Goal: Transaction & Acquisition: Book appointment/travel/reservation

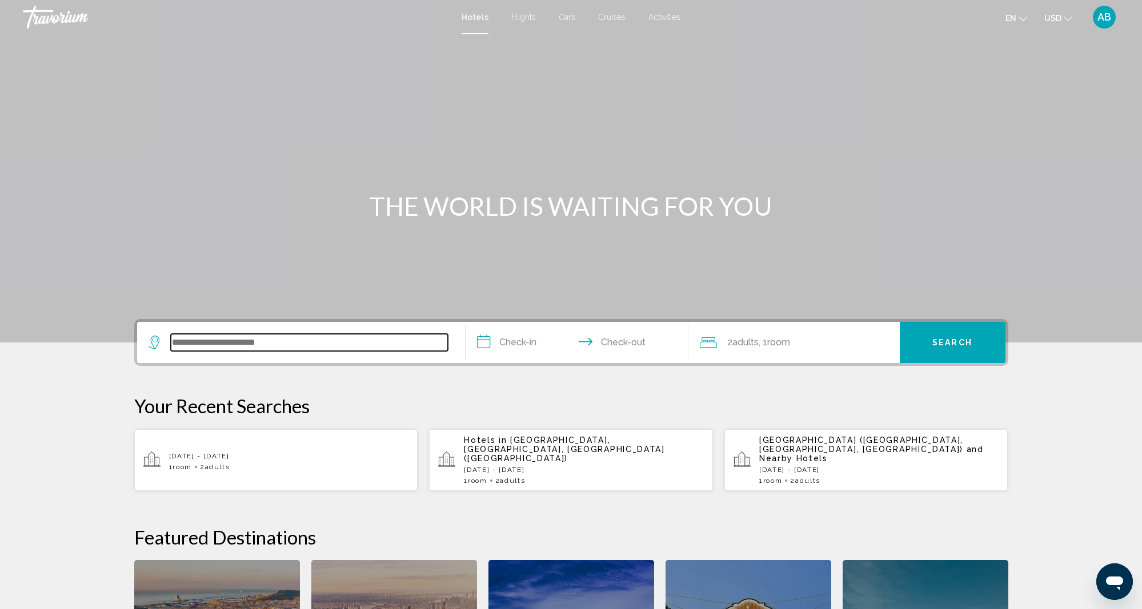
click at [174, 347] on input "Search widget" at bounding box center [309, 342] width 277 height 17
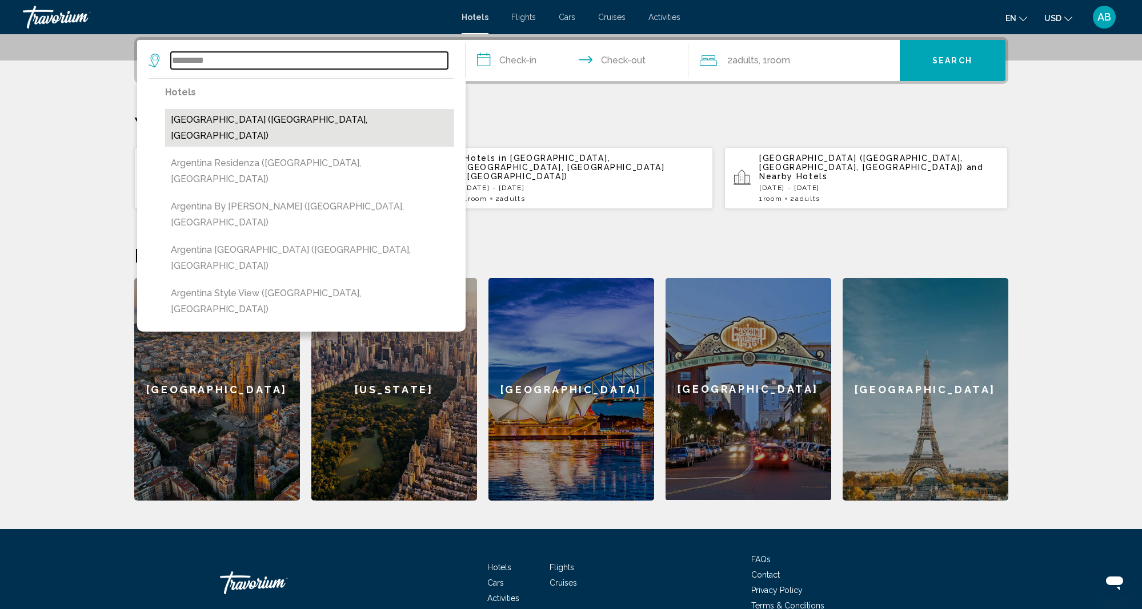
scroll to position [279, 1]
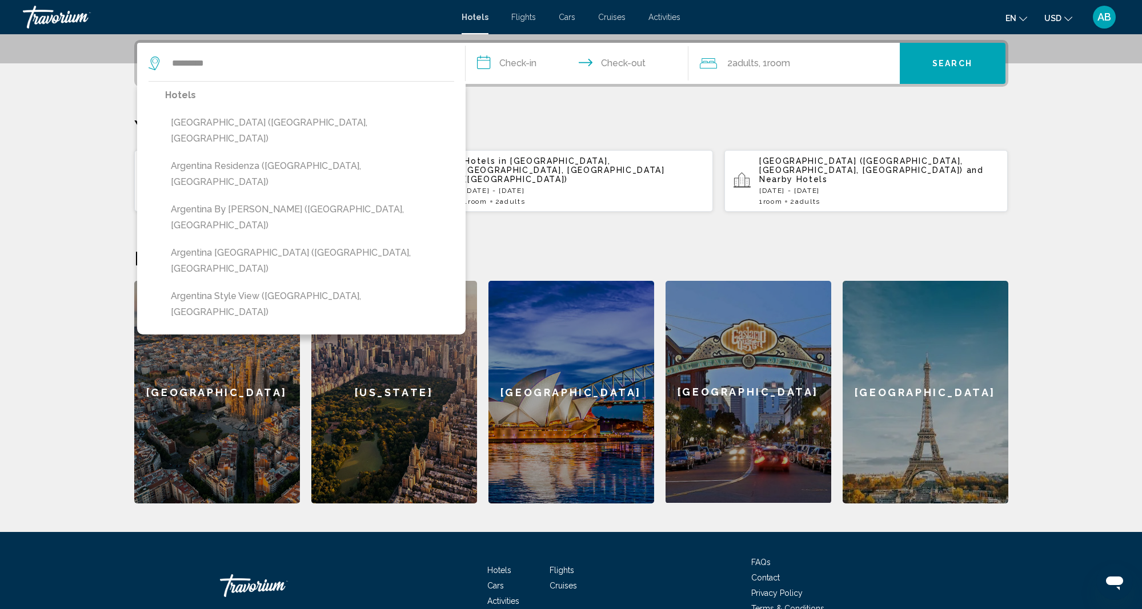
click at [210, 121] on button "[GEOGRAPHIC_DATA] ([GEOGRAPHIC_DATA], [GEOGRAPHIC_DATA])" at bounding box center [309, 131] width 289 height 38
type input "**********"
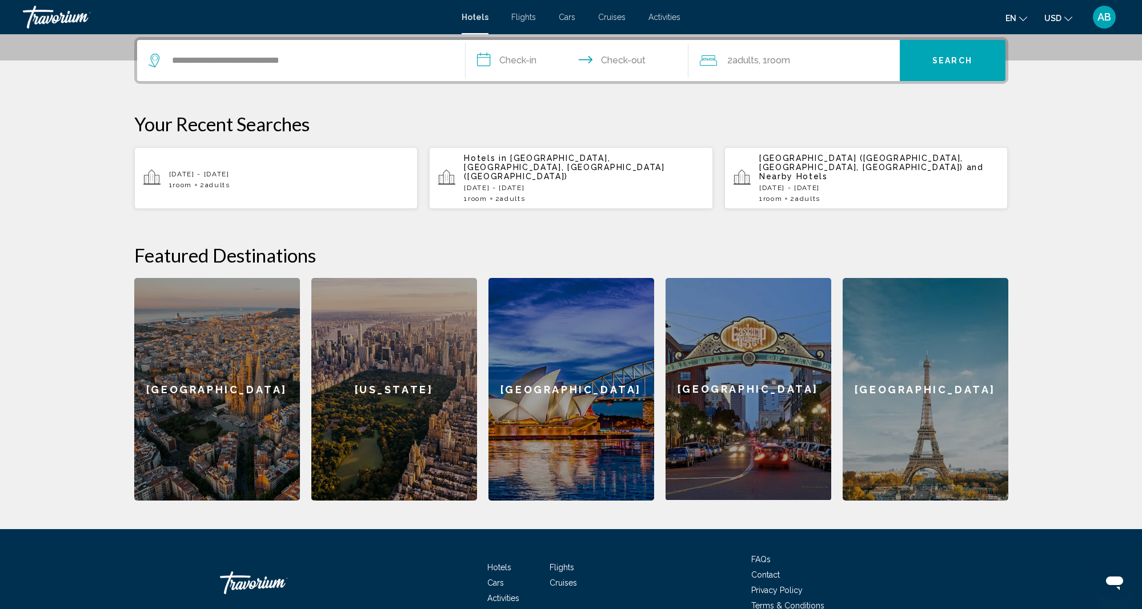
click at [540, 62] on input "**********" at bounding box center [578, 62] width 227 height 45
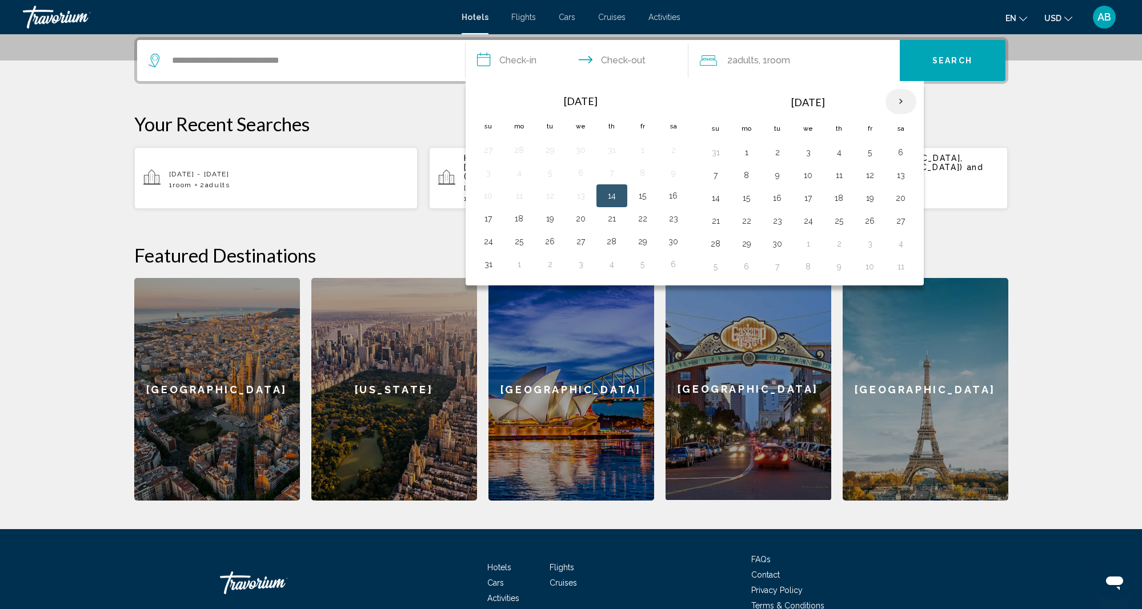
click at [898, 101] on th "Next month" at bounding box center [900, 101] width 31 height 25
click at [898, 102] on th "Next month" at bounding box center [900, 101] width 31 height 25
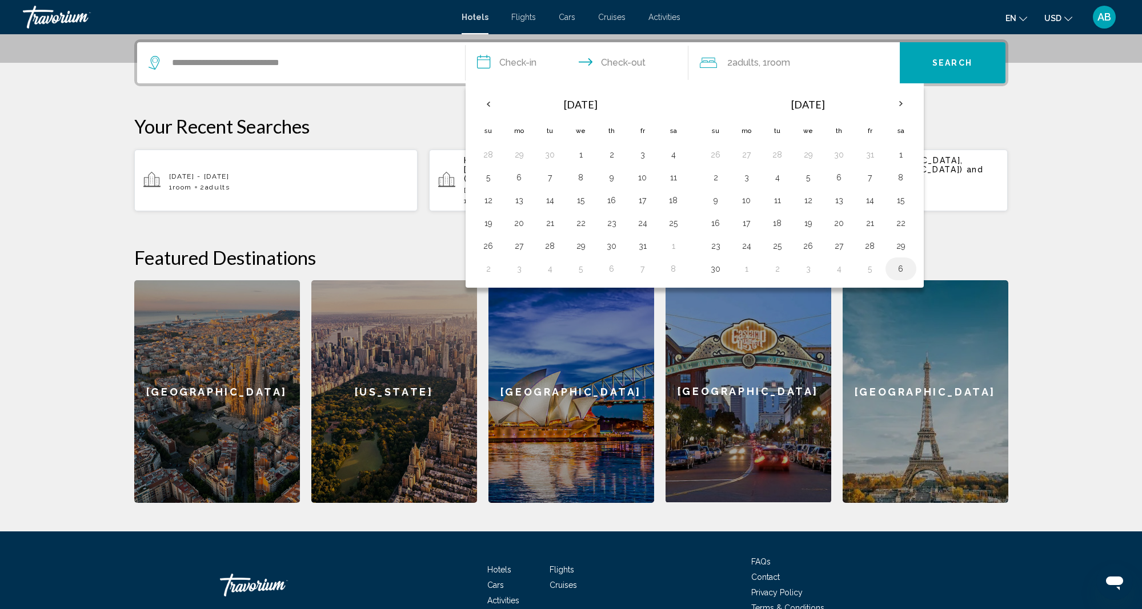
click at [900, 265] on button "6" at bounding box center [900, 269] width 18 height 16
click at [674, 180] on button "13" at bounding box center [673, 178] width 18 height 16
type input "**********"
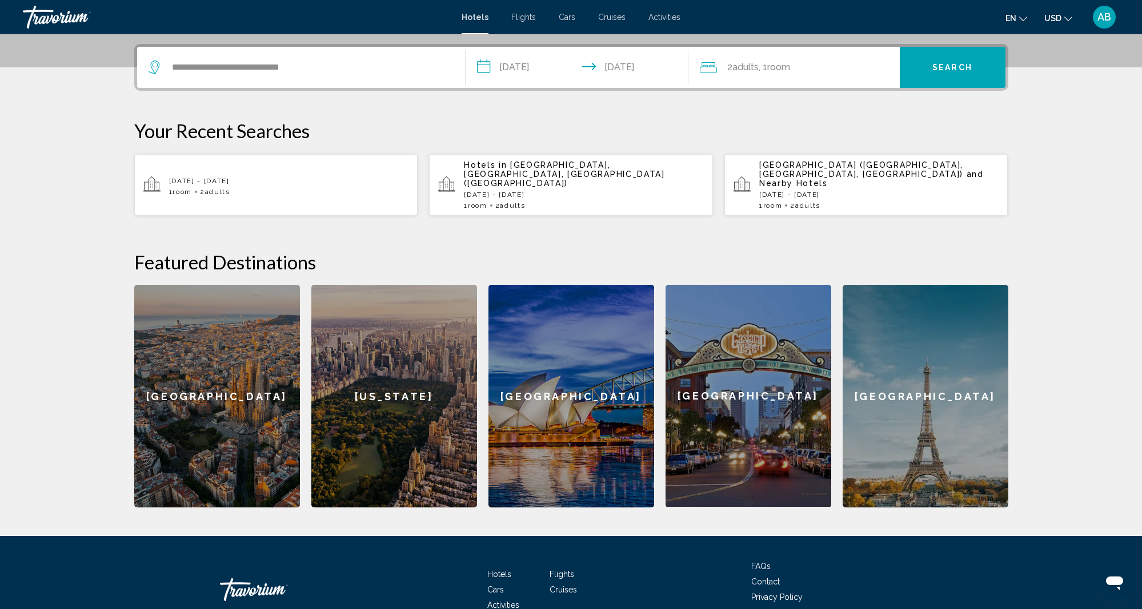
click at [959, 65] on span "Search" at bounding box center [952, 67] width 40 height 9
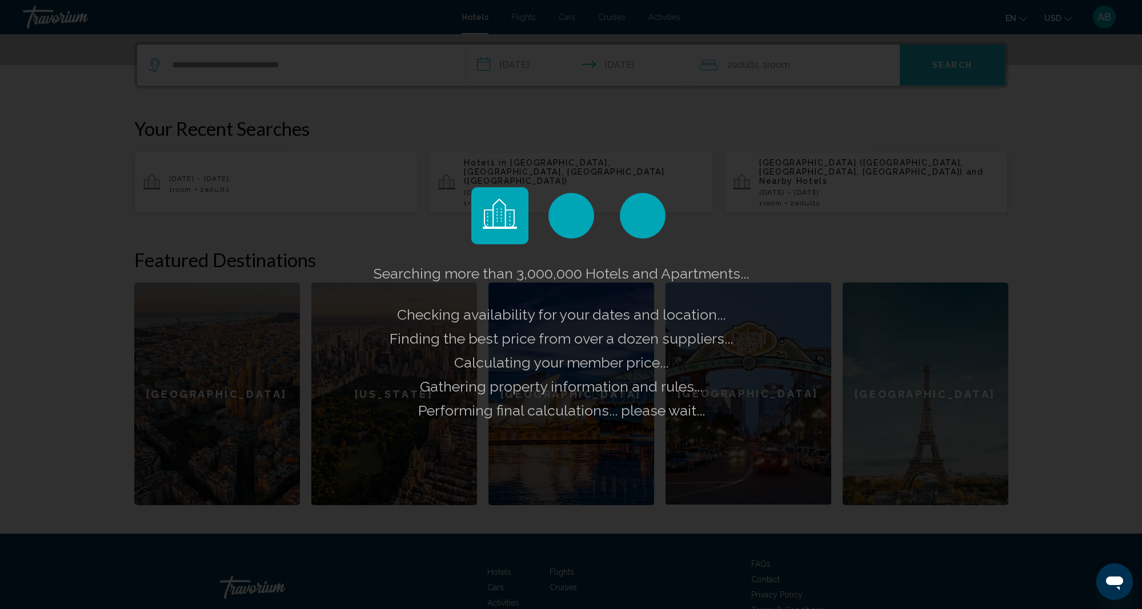
scroll to position [278, 0]
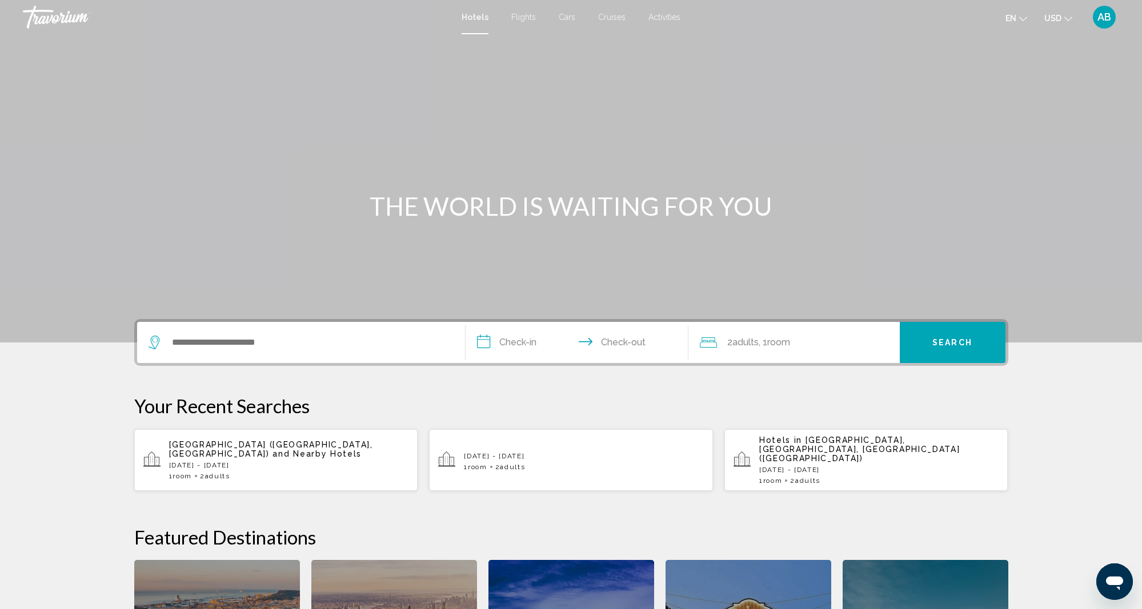
click at [476, 25] on div "Hotels Flights Cars Cruises Activities Hotels Flights Cars Cruises Activities e…" at bounding box center [571, 17] width 1142 height 24
click at [476, 34] on div "Main content" at bounding box center [571, 171] width 1142 height 343
click at [177, 345] on input "Search widget" at bounding box center [309, 342] width 277 height 17
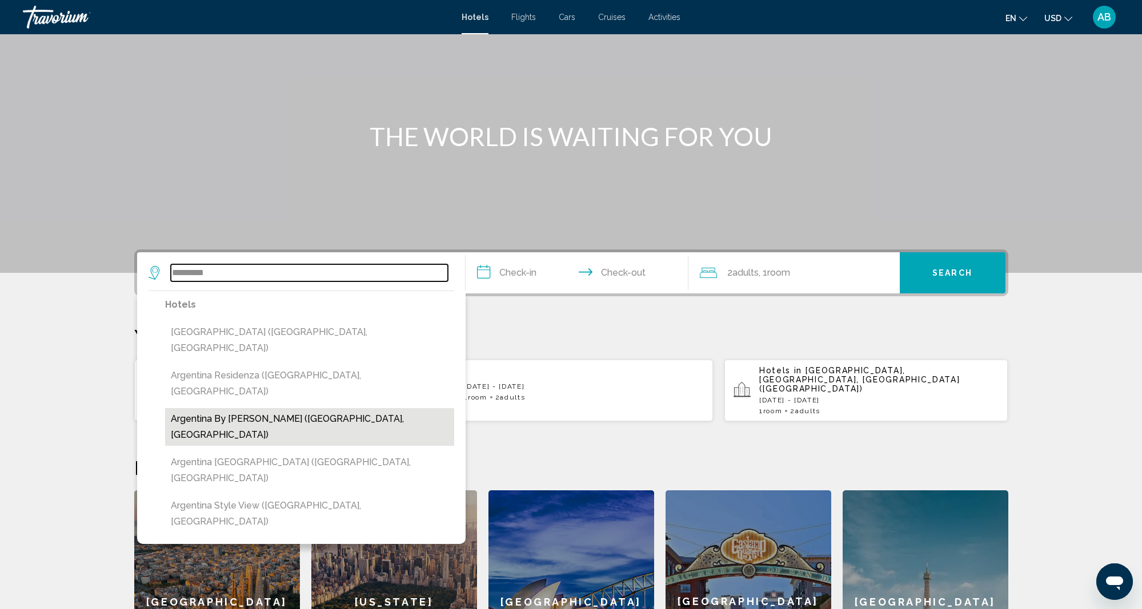
scroll to position [70, 0]
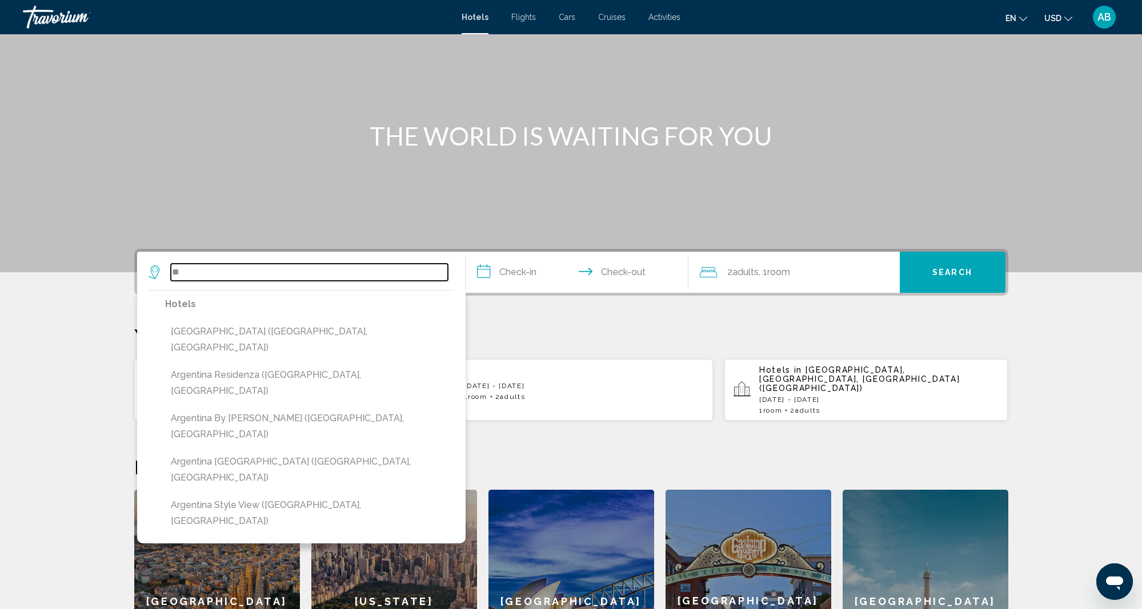
type input "*"
click at [179, 274] on input "Search widget" at bounding box center [309, 272] width 277 height 17
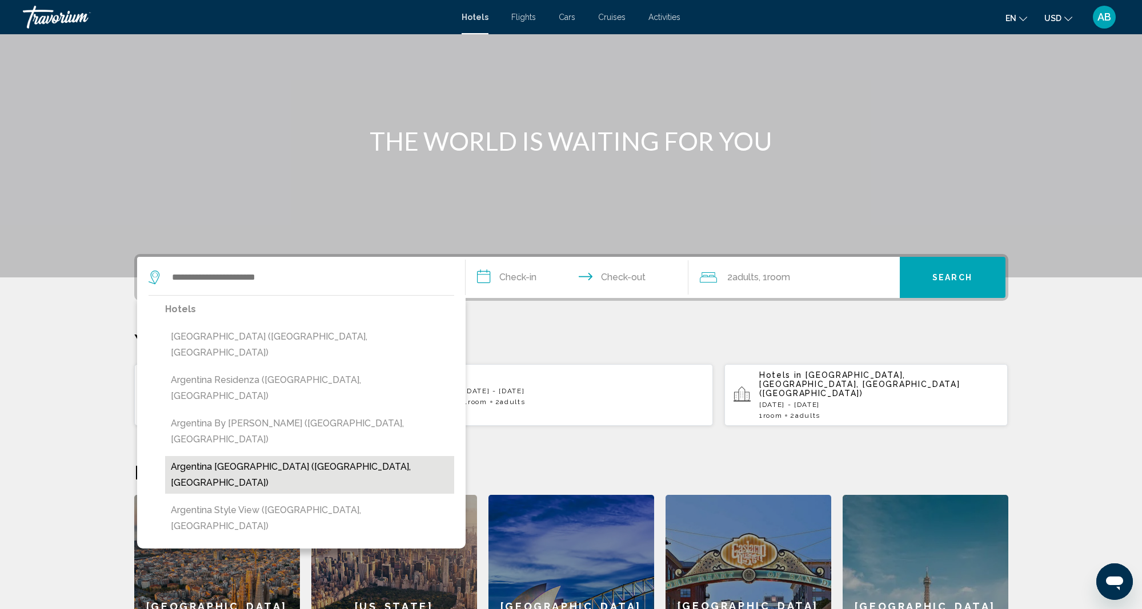
scroll to position [67, 1]
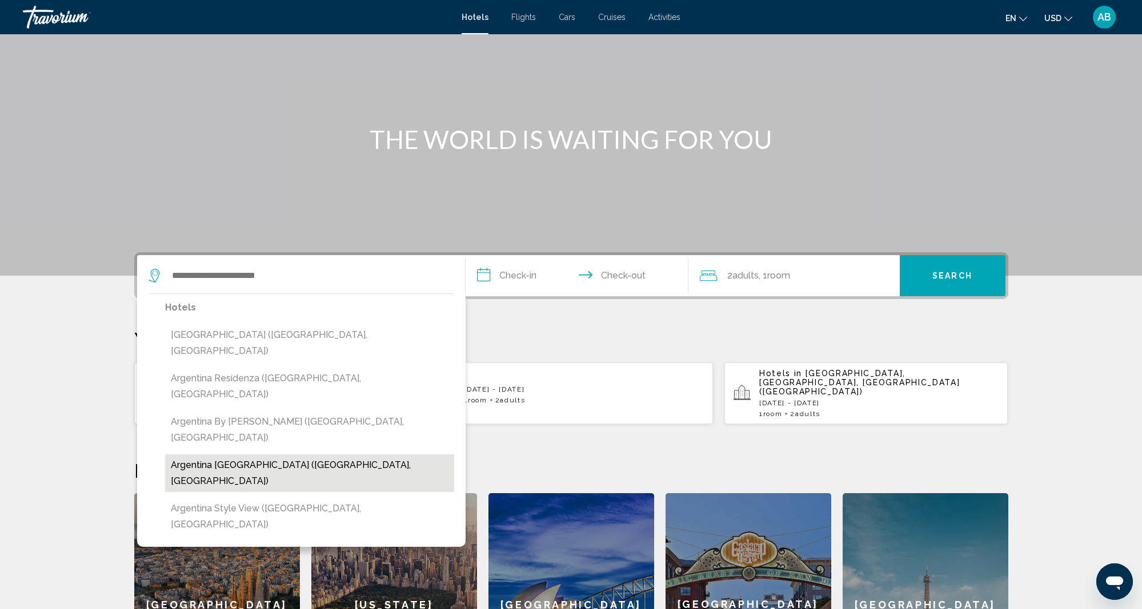
click at [251, 455] on button "Argentina [GEOGRAPHIC_DATA] ([GEOGRAPHIC_DATA], [GEOGRAPHIC_DATA])" at bounding box center [309, 474] width 289 height 38
type input "**********"
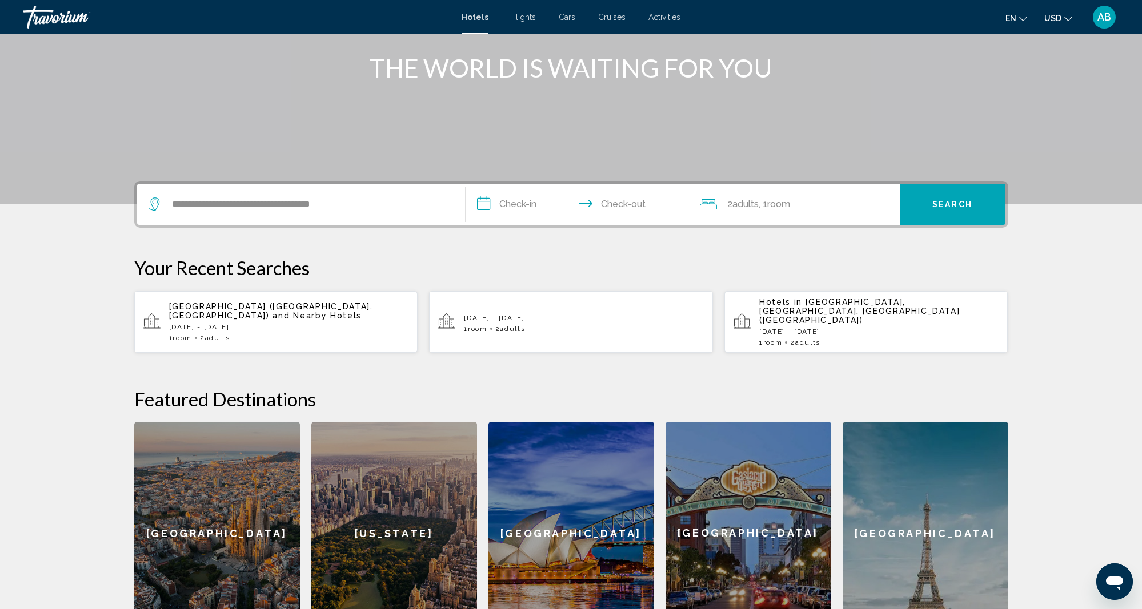
click at [501, 202] on input "**********" at bounding box center [578, 206] width 227 height 45
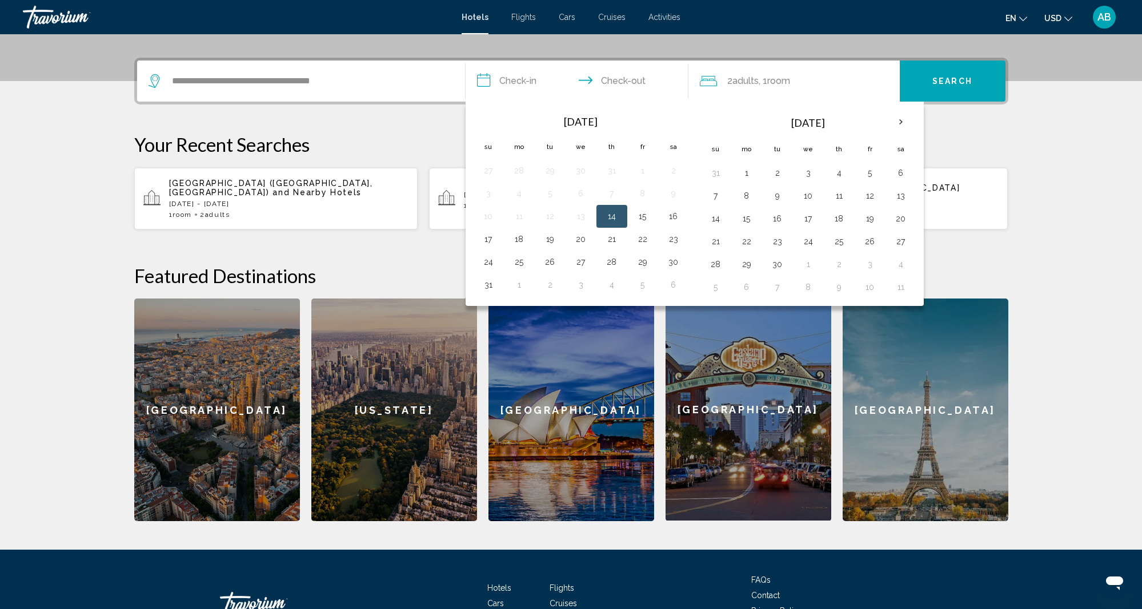
scroll to position [282, 0]
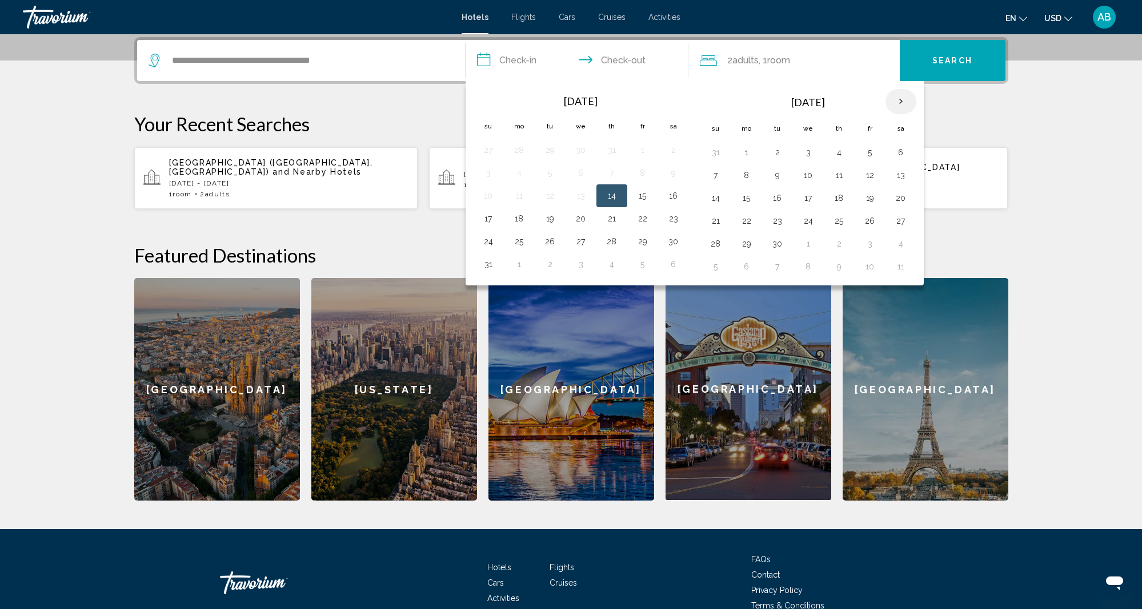
click at [902, 99] on th "Next month" at bounding box center [900, 101] width 31 height 25
click at [899, 105] on th "Next month" at bounding box center [900, 101] width 31 height 25
click at [903, 246] on button "29" at bounding box center [900, 244] width 18 height 16
click at [903, 220] on button "22" at bounding box center [900, 221] width 18 height 16
type input "**********"
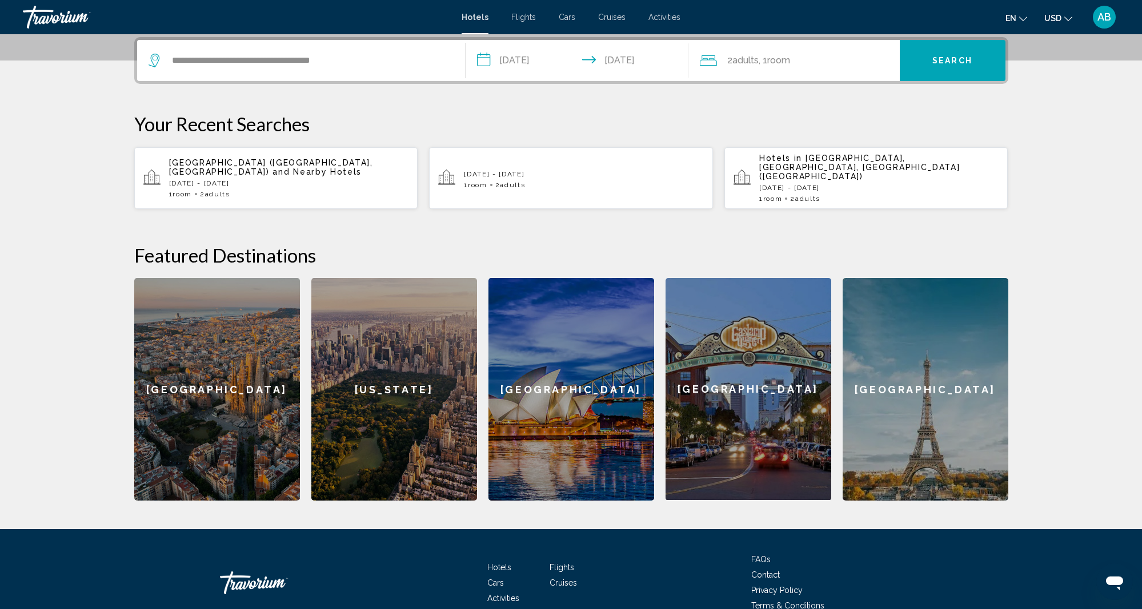
click at [957, 59] on span "Search" at bounding box center [952, 61] width 40 height 9
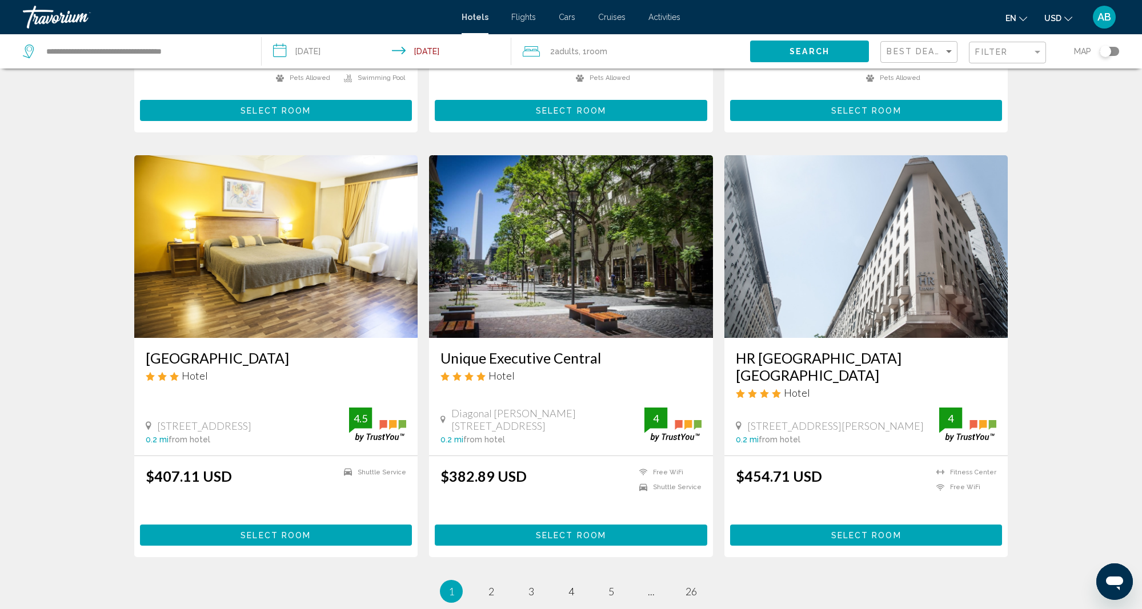
scroll to position [1195, 0]
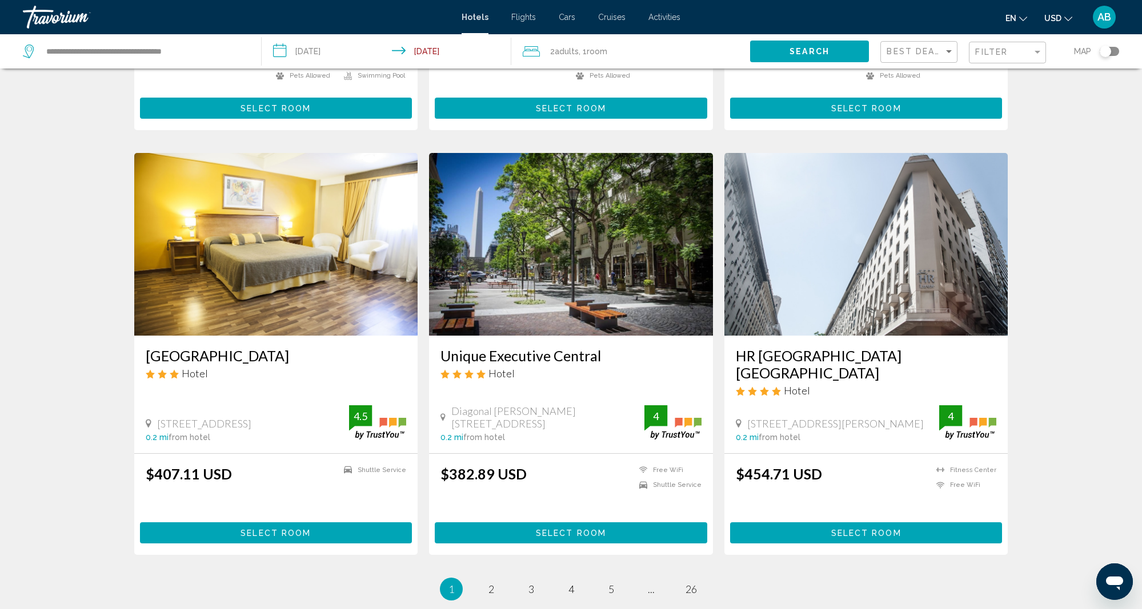
click at [1104, 17] on span "AB" at bounding box center [1104, 16] width 14 height 11
click at [1048, 124] on button "Sign Out" at bounding box center [1027, 125] width 43 height 15
